Goal: Information Seeking & Learning: Check status

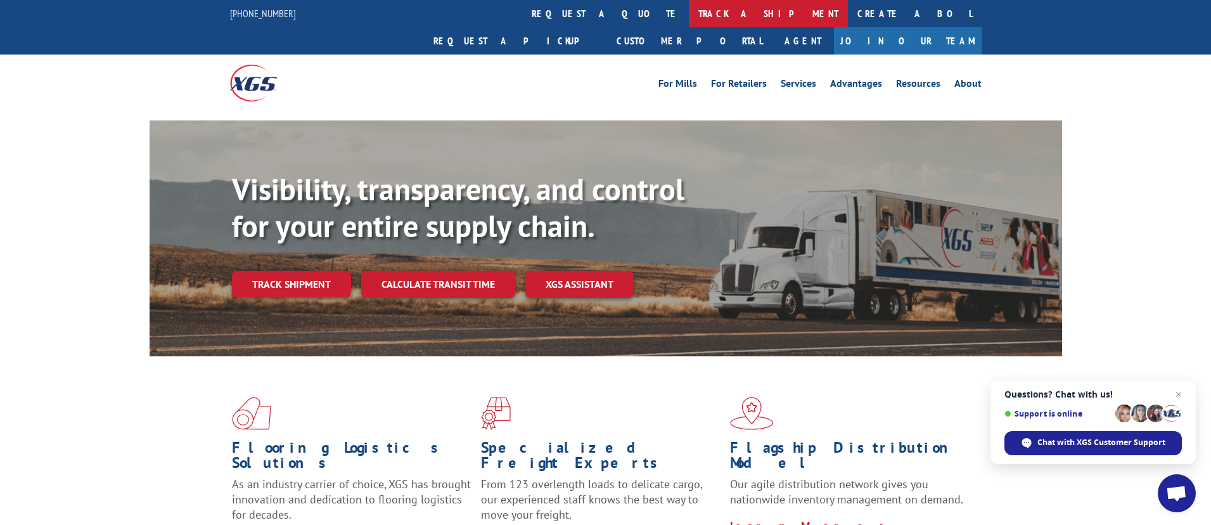
click at [689, 15] on link "track a shipment" at bounding box center [768, 13] width 159 height 27
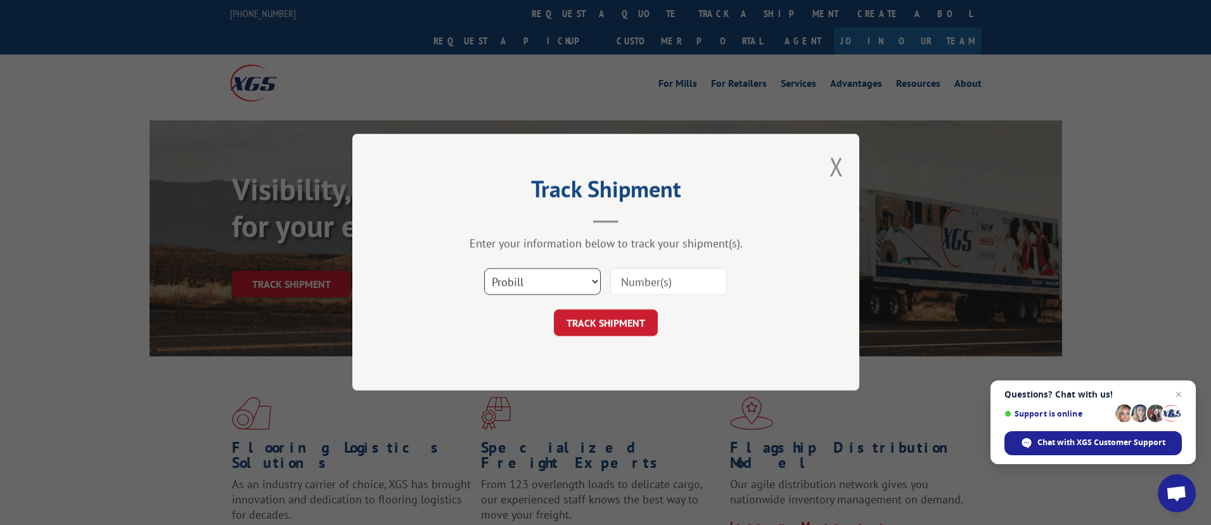
click at [588, 279] on select "Select category... Probill BOL PO" at bounding box center [542, 282] width 117 height 27
select select "bol"
click at [484, 269] on select "Select category... Probill BOL PO" at bounding box center [542, 282] width 117 height 27
click at [671, 287] on input at bounding box center [668, 282] width 117 height 27
paste input "4256720"
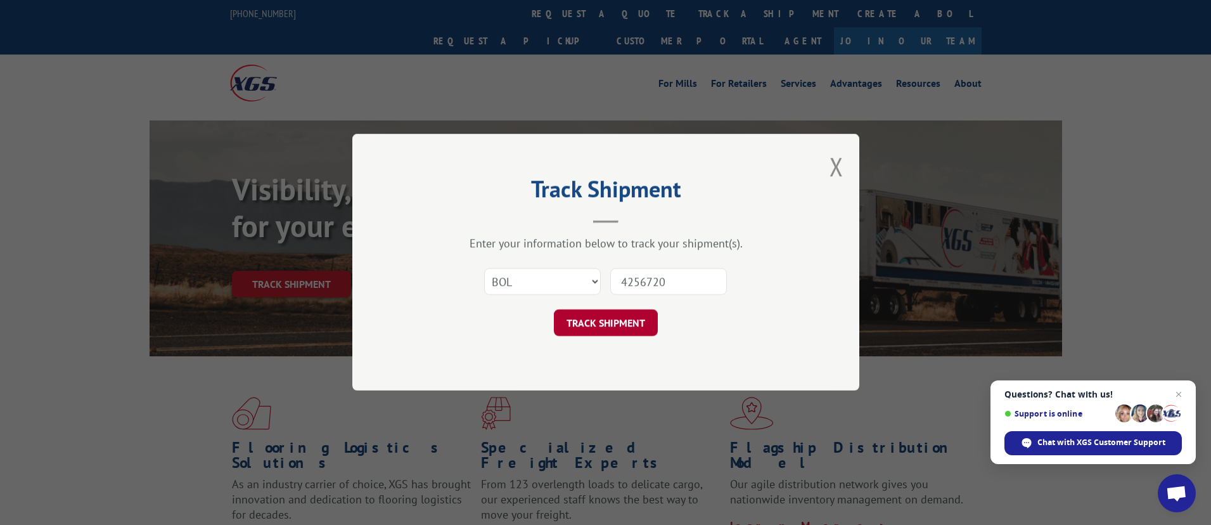
type input "4256720"
click at [588, 317] on button "TRACK SHIPMENT" at bounding box center [606, 323] width 104 height 27
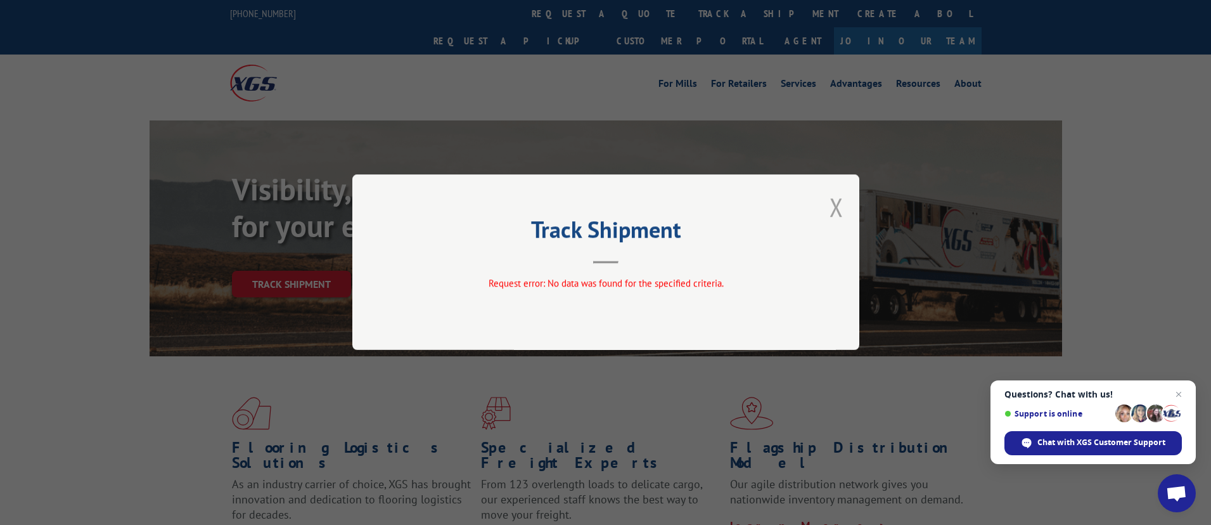
click at [835, 203] on button "Close modal" at bounding box center [837, 207] width 14 height 34
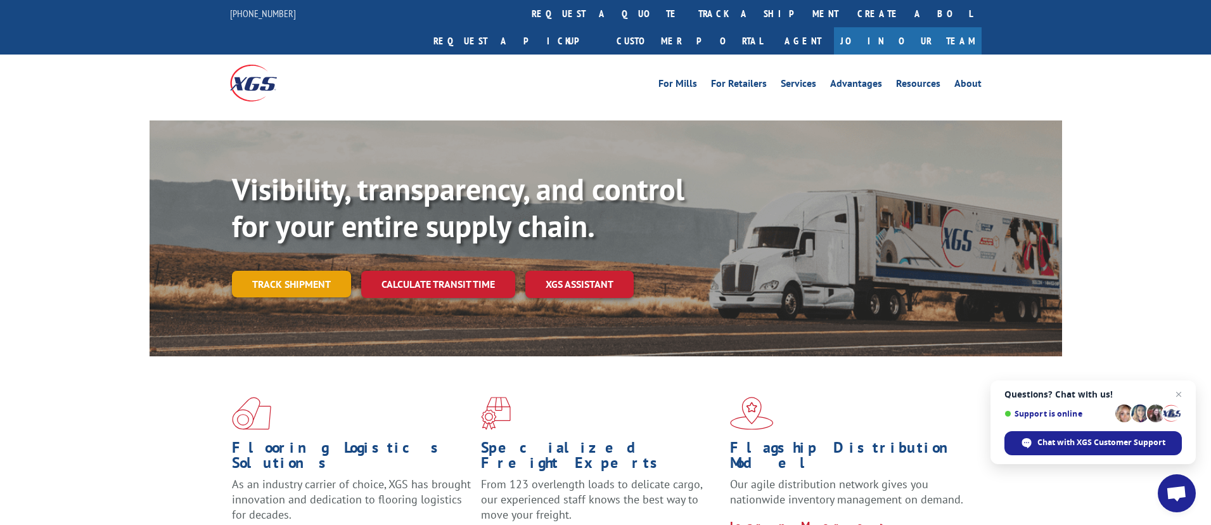
click at [300, 271] on link "Track shipment" at bounding box center [291, 284] width 119 height 27
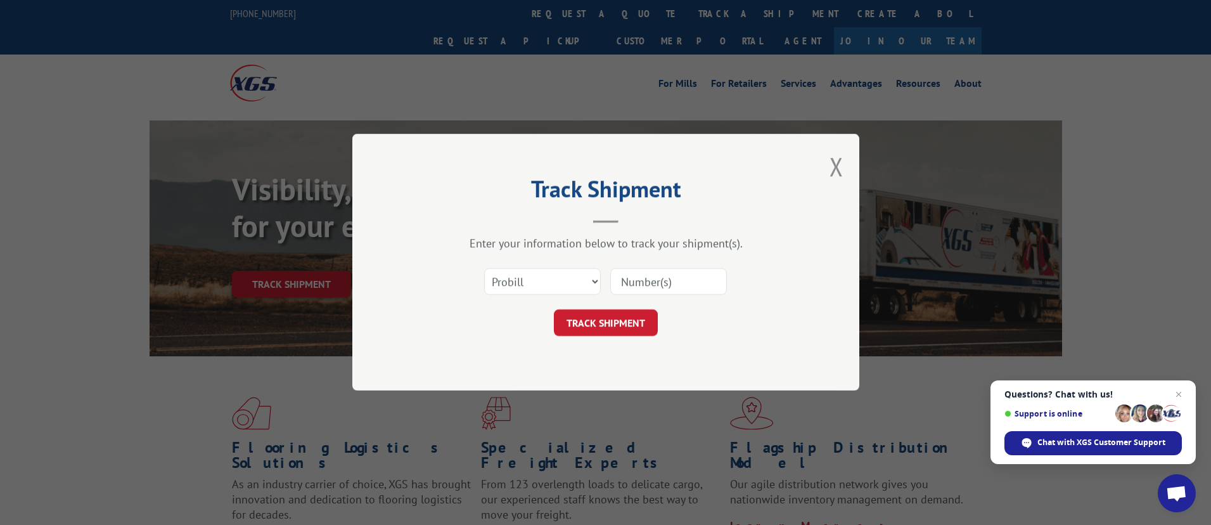
click at [672, 280] on input at bounding box center [668, 282] width 117 height 27
paste input "4256720"
click at [581, 281] on select "Select category... Probill BOL PO" at bounding box center [542, 282] width 117 height 27
click at [484, 269] on select "Select category... Probill BOL PO" at bounding box center [542, 282] width 117 height 27
click at [664, 278] on input "4256720" at bounding box center [668, 282] width 117 height 27
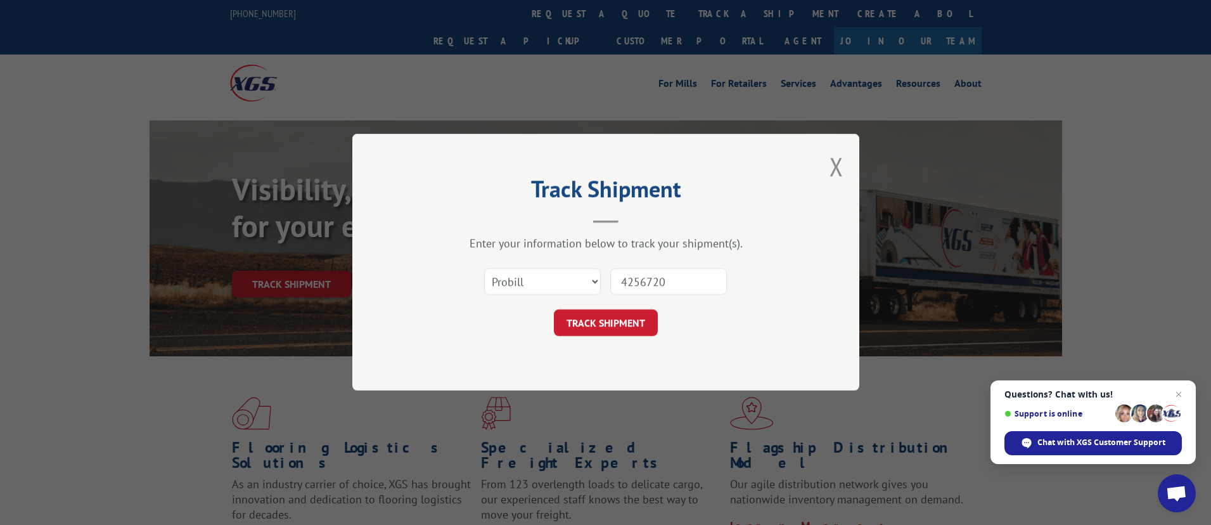
click at [664, 278] on input "4256720" at bounding box center [668, 282] width 117 height 27
paste input "6431048"
type input "6431048"
click at [594, 319] on button "TRACK SHIPMENT" at bounding box center [606, 323] width 104 height 27
